Goal: Information Seeking & Learning: Learn about a topic

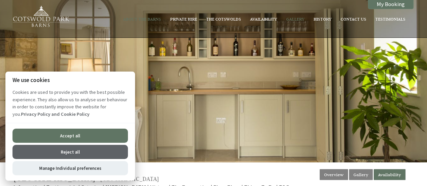
click at [78, 139] on button "Accept all" at bounding box center [71, 136] width 116 height 14
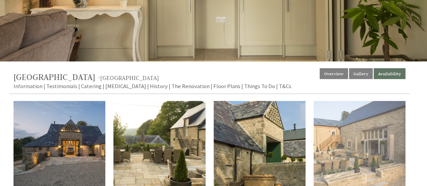
scroll to position [101, 0]
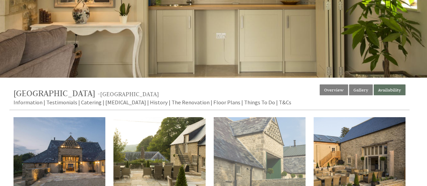
scroll to position [169, 0]
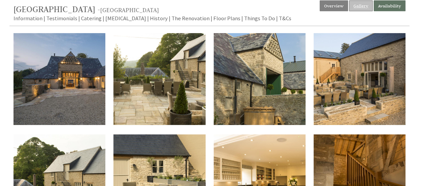
click at [365, 10] on link "Gallery" at bounding box center [361, 5] width 24 height 11
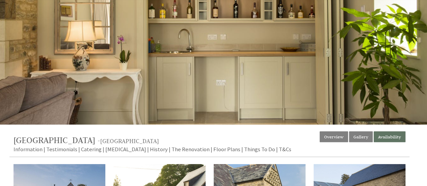
scroll to position [68, 0]
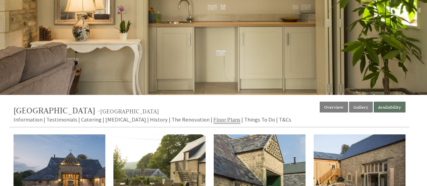
click at [214, 119] on link "Floor Plans" at bounding box center [227, 120] width 27 height 8
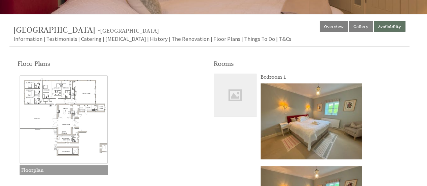
scroll to position [169, 0]
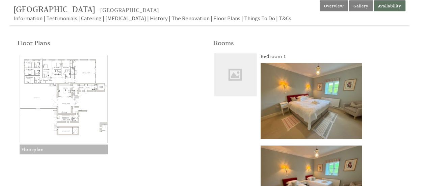
click at [76, 105] on img at bounding box center [64, 99] width 89 height 89
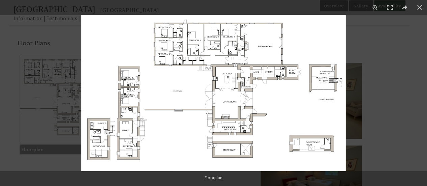
click at [187, 91] on img at bounding box center [213, 93] width 265 height 156
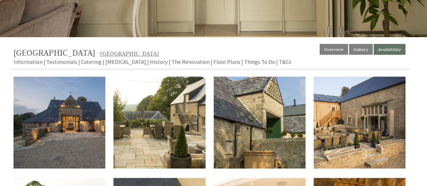
scroll to position [68, 0]
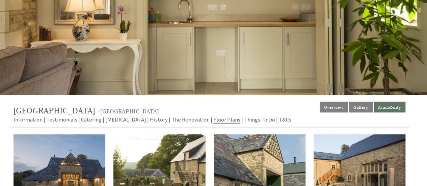
click at [214, 119] on link "Floor Plans" at bounding box center [227, 120] width 27 height 8
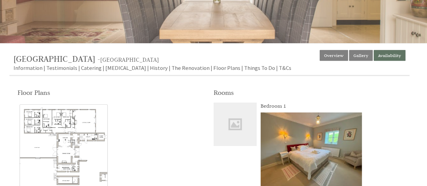
scroll to position [34, 0]
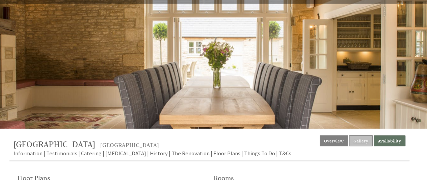
click at [353, 140] on link "Gallery" at bounding box center [361, 141] width 24 height 11
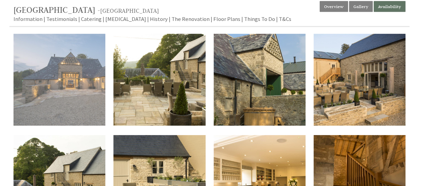
scroll to position [169, 0]
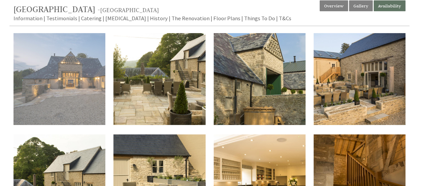
click at [91, 96] on img at bounding box center [60, 79] width 92 height 92
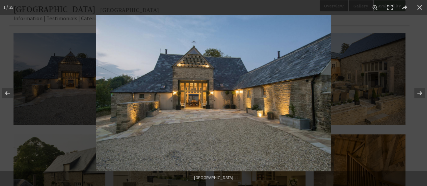
click at [189, 75] on img at bounding box center [213, 93] width 235 height 156
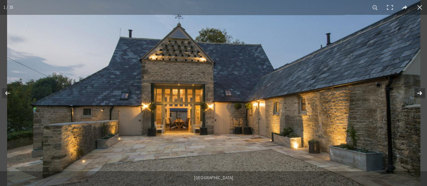
click at [419, 93] on button at bounding box center [416, 93] width 24 height 34
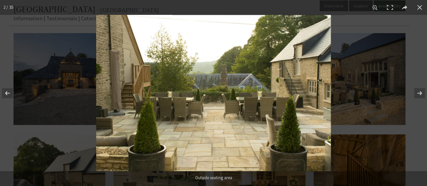
drag, startPoint x: 223, startPoint y: 76, endPoint x: 209, endPoint y: 76, distance: 13.5
click at [209, 76] on img at bounding box center [213, 93] width 235 height 156
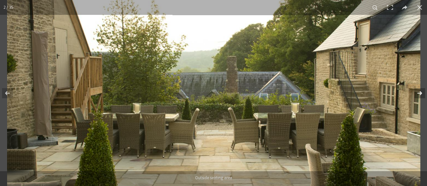
click at [420, 94] on button at bounding box center [416, 93] width 24 height 34
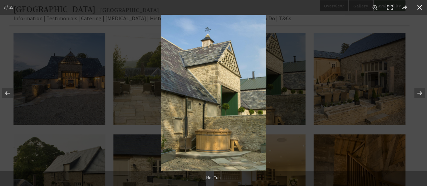
click at [412, 63] on div at bounding box center [375, 108] width 427 height 186
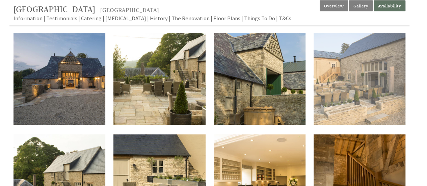
click at [346, 72] on img at bounding box center [360, 79] width 92 height 92
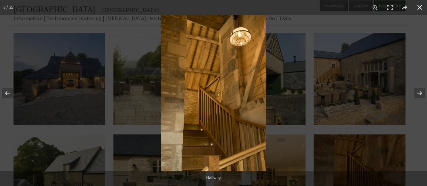
drag, startPoint x: 273, startPoint y: 92, endPoint x: 239, endPoint y: 89, distance: 33.9
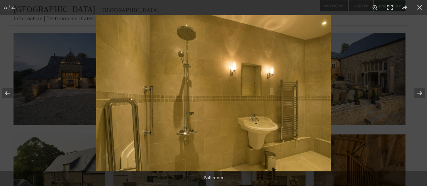
drag, startPoint x: 266, startPoint y: 77, endPoint x: 253, endPoint y: 76, distance: 12.9
click at [253, 76] on img at bounding box center [213, 93] width 235 height 156
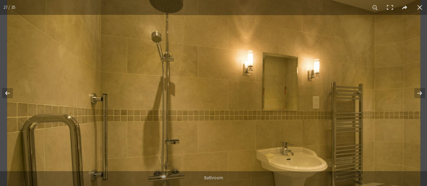
click at [253, 76] on img at bounding box center [214, 106] width 414 height 276
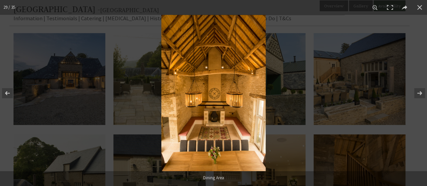
drag, startPoint x: 272, startPoint y: 91, endPoint x: 252, endPoint y: 91, distance: 19.6
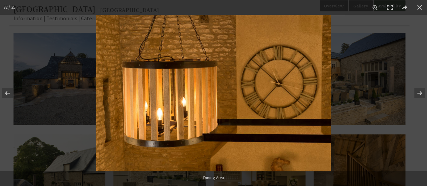
click at [263, 92] on img at bounding box center [213, 93] width 235 height 156
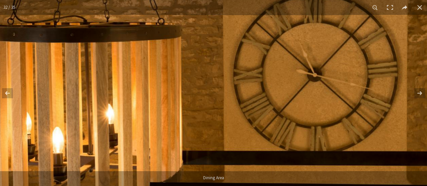
click at [249, 76] on img at bounding box center [174, 95] width 507 height 338
